Goal: Navigation & Orientation: Go to known website

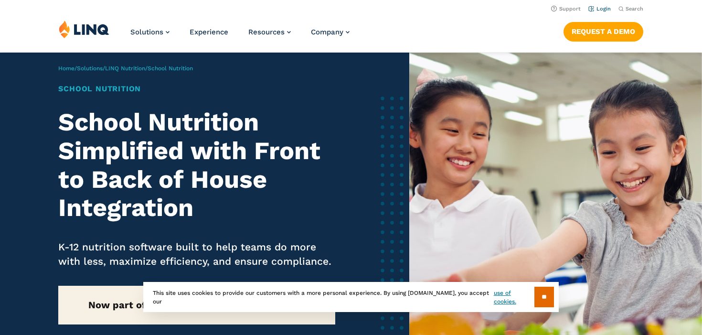
click at [595, 4] on li "Login" at bounding box center [599, 8] width 22 height 11
click at [595, 6] on link "Login" at bounding box center [599, 9] width 22 height 6
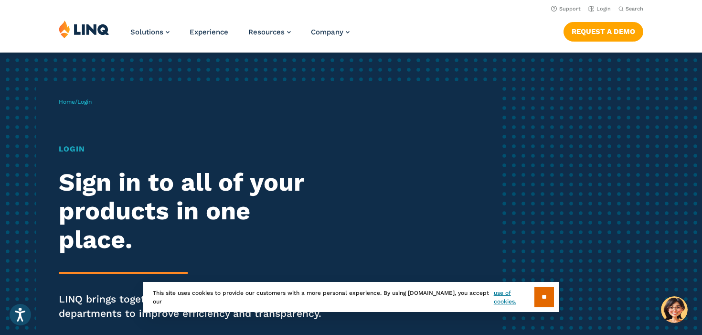
click at [76, 148] on h1 "Login" at bounding box center [194, 148] width 270 height 11
click at [92, 102] on span "Login" at bounding box center [84, 101] width 14 height 7
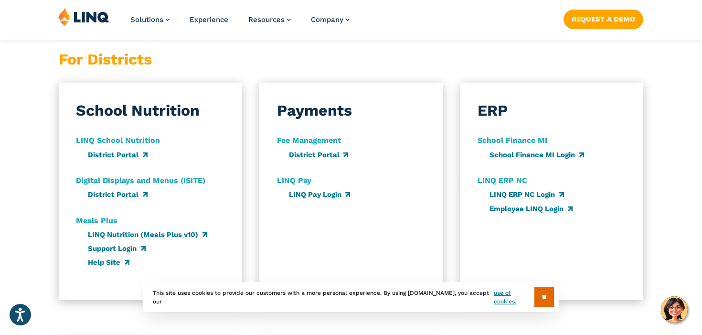
scroll to position [561, 0]
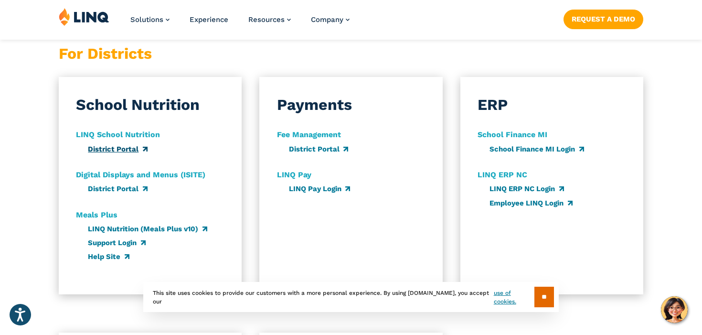
click at [139, 150] on link "District Portal" at bounding box center [117, 149] width 59 height 9
click at [131, 191] on link "District Portal" at bounding box center [117, 188] width 59 height 9
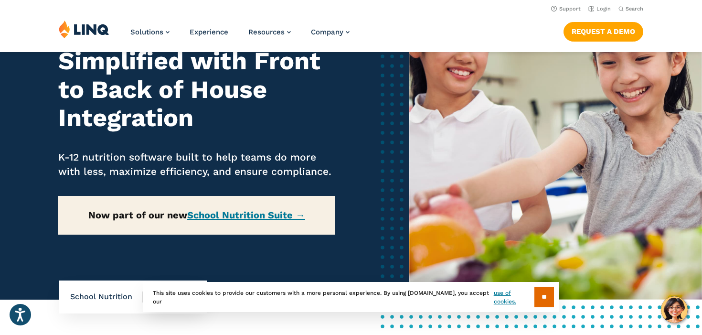
scroll to position [77, 0]
